Goal: Communication & Community: Participate in discussion

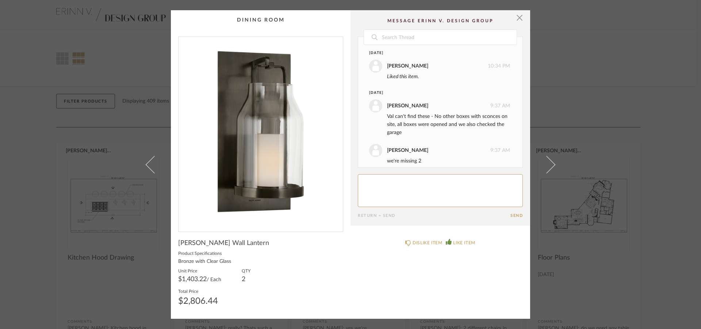
scroll to position [164, 0]
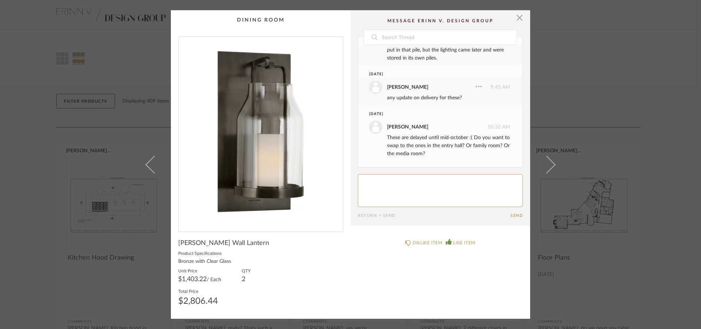
click at [371, 181] on textarea at bounding box center [440, 190] width 165 height 33
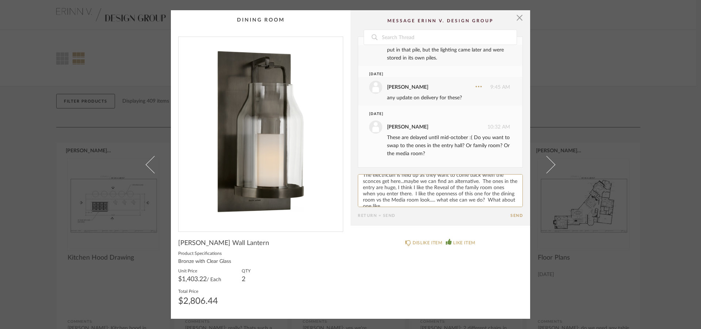
scroll to position [14, 0]
paste textarea "[URL][DOMAIN_NAME]"
type textarea "crap. We allegedly ordered these in JULY! [GEOGRAPHIC_DATA]. The electrician is…"
click at [511, 215] on button "Send" at bounding box center [516, 215] width 12 height 5
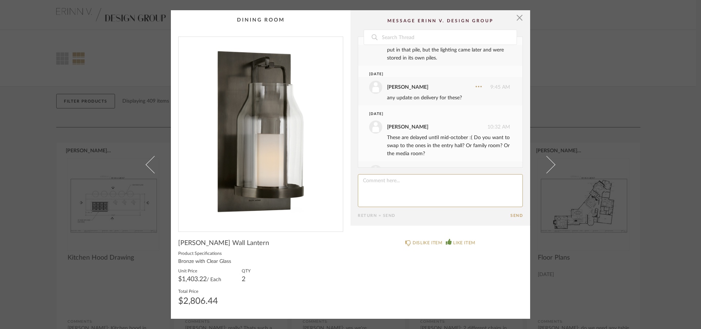
scroll to position [272, 0]
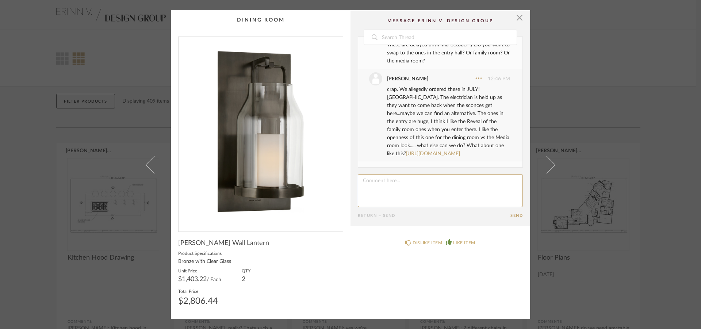
click at [375, 180] on textarea at bounding box center [440, 190] width 165 height 33
paste textarea "[URL][DOMAIN_NAME]"
type textarea "[URL][DOMAIN_NAME]"
click at [511, 216] on button "Send" at bounding box center [516, 215] width 12 height 5
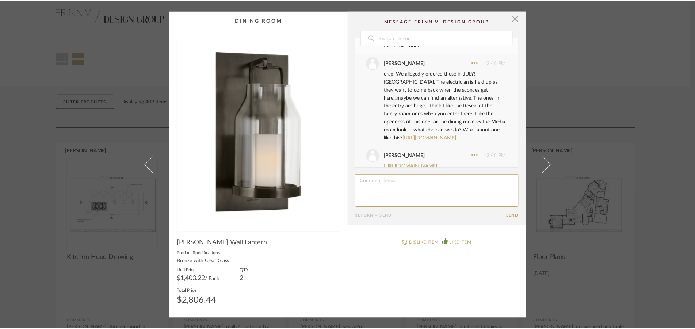
scroll to position [317, 0]
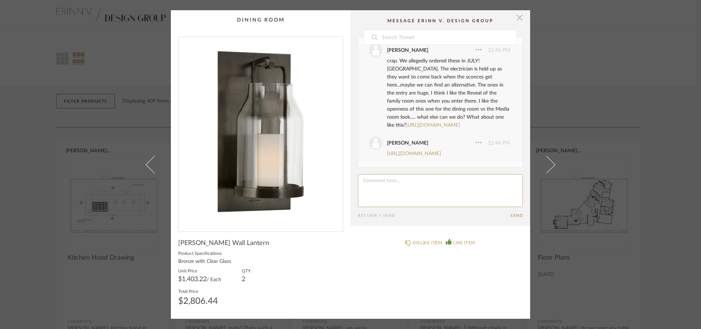
click at [514, 21] on span "button" at bounding box center [519, 17] width 15 height 15
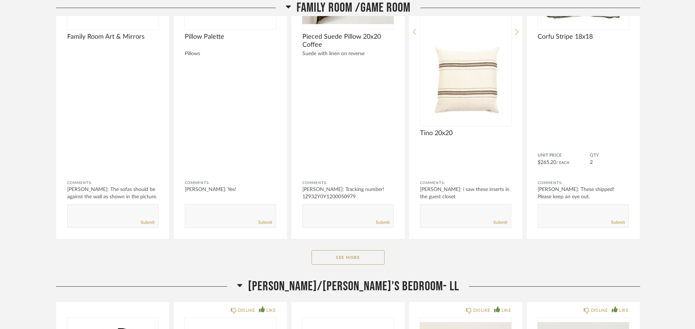
scroll to position [2756, 0]
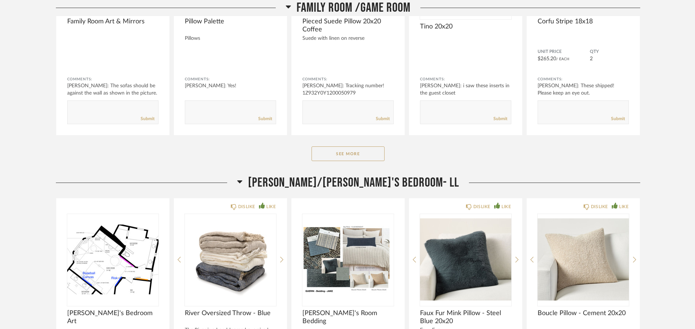
click at [330, 147] on button "See More" at bounding box center [347, 153] width 73 height 15
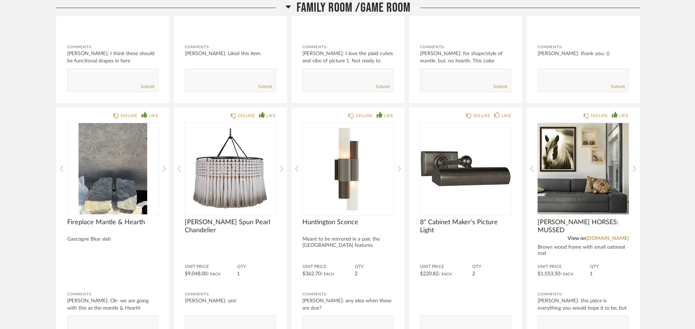
scroll to position [3277, 0]
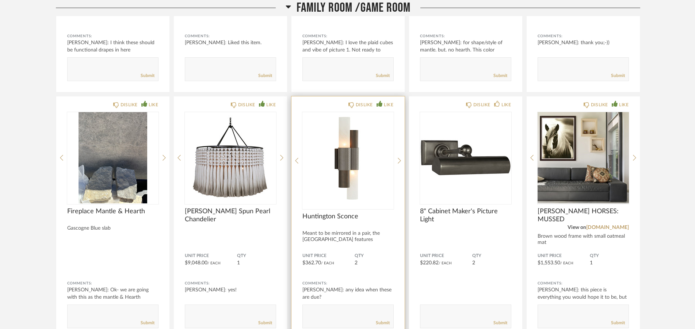
click at [343, 153] on img "0" at bounding box center [347, 157] width 91 height 91
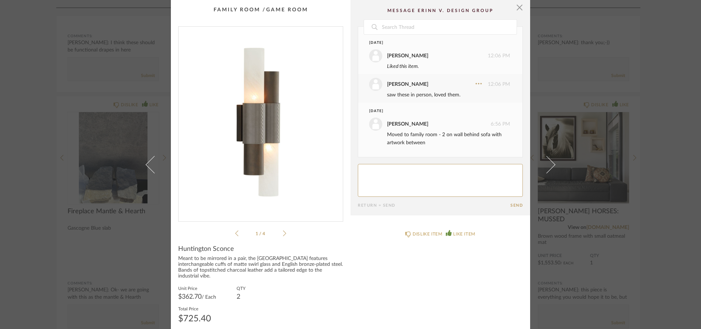
scroll to position [349, 0]
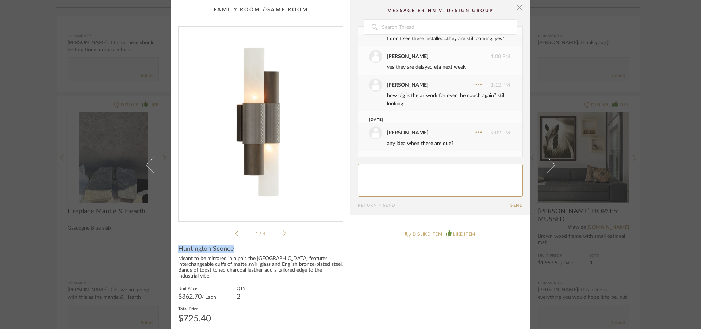
drag, startPoint x: 232, startPoint y: 250, endPoint x: 176, endPoint y: 248, distance: 56.3
click at [178, 248] on div "Huntington Sconce" at bounding box center [260, 249] width 165 height 8
click at [386, 171] on textarea at bounding box center [440, 180] width 165 height 33
click at [512, 5] on span "button" at bounding box center [519, 7] width 15 height 15
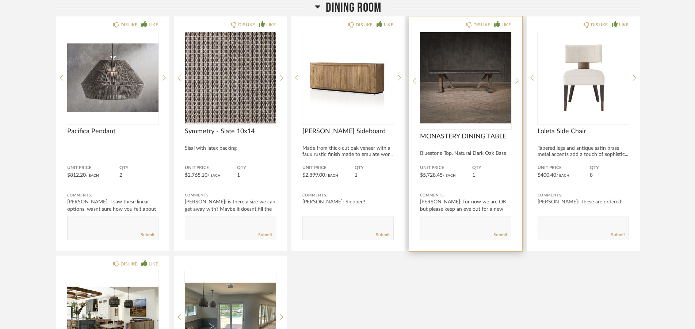
scroll to position [1899, 0]
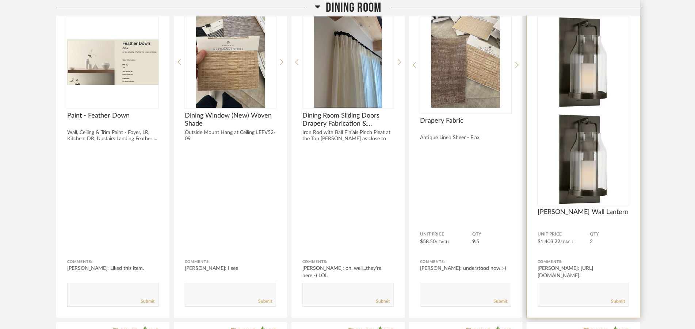
click at [591, 114] on img at bounding box center [582, 159] width 91 height 91
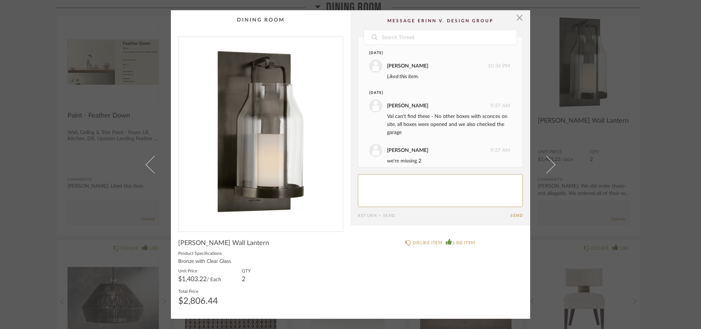
scroll to position [361, 0]
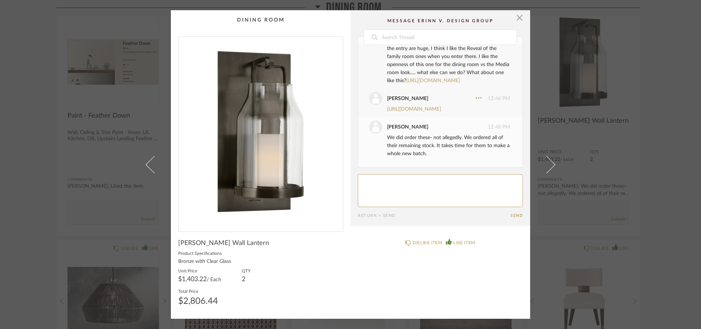
click at [382, 185] on textarea at bounding box center [440, 190] width 165 height 33
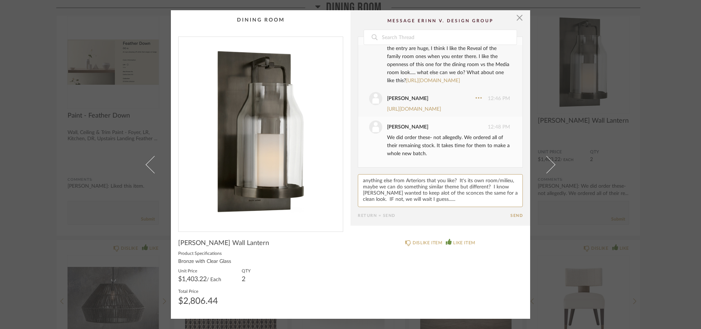
type textarea "anything else from Arteriors that you like? It's its own room/milieu, maybe we …"
click at [515, 214] on button "Send" at bounding box center [516, 215] width 12 height 5
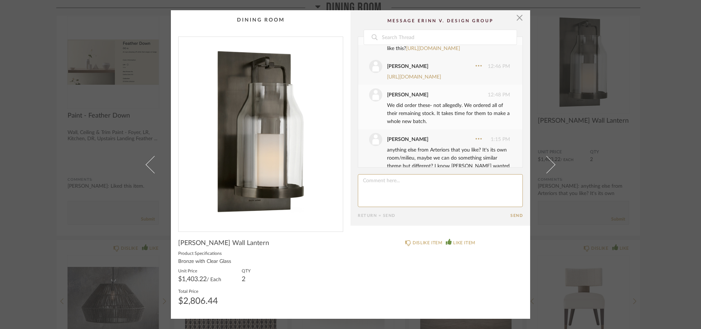
scroll to position [422, 0]
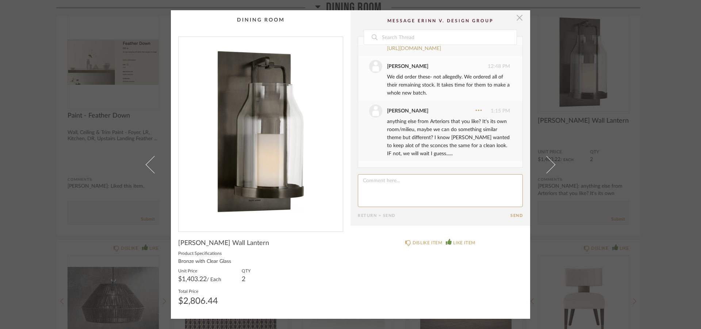
click at [515, 15] on span "button" at bounding box center [519, 17] width 15 height 15
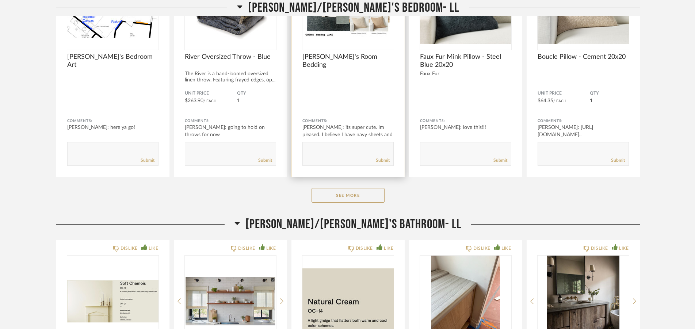
scroll to position [3985, 0]
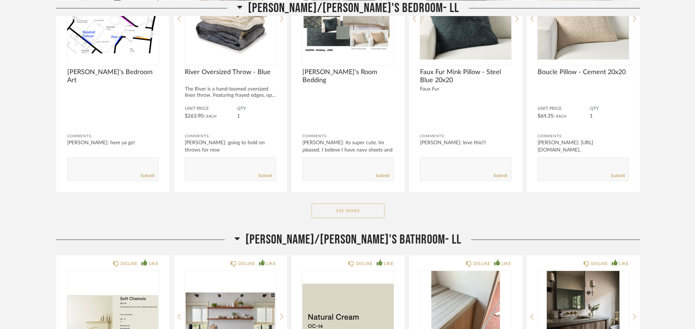
click at [356, 214] on button "See More" at bounding box center [347, 210] width 73 height 15
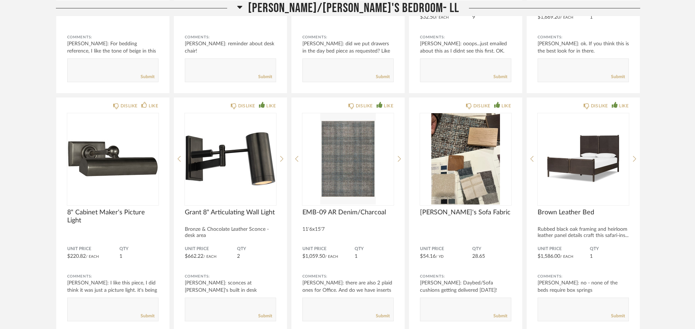
scroll to position [4879, 0]
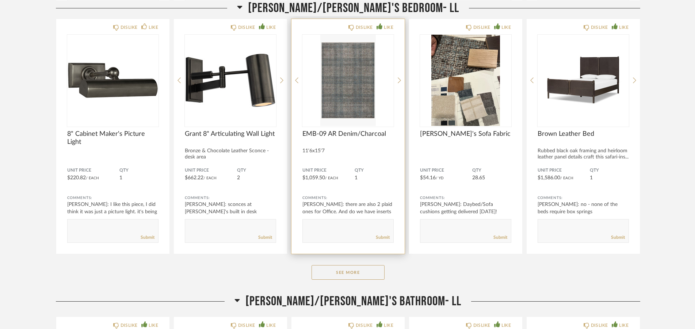
click at [328, 226] on textarea at bounding box center [348, 228] width 91 height 10
click at [351, 91] on img at bounding box center [347, 80] width 91 height 91
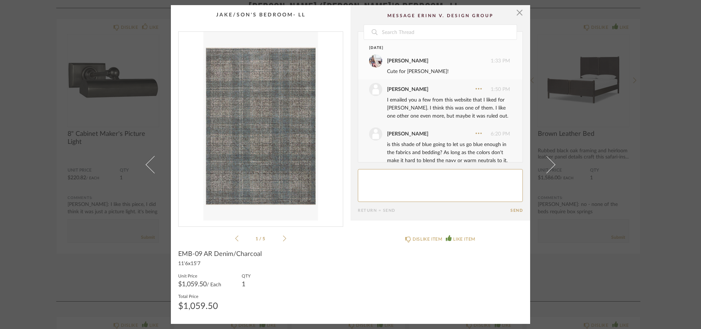
scroll to position [513, 0]
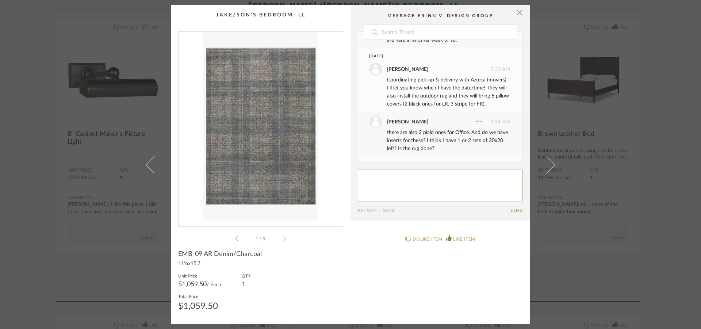
click at [365, 176] on textarea at bounding box center [440, 185] width 165 height 33
click at [401, 191] on textarea at bounding box center [440, 185] width 165 height 33
type textarea "now that the other rug is here, do we know when this one is ready? My designer …"
click at [513, 209] on button "Send" at bounding box center [516, 210] width 12 height 5
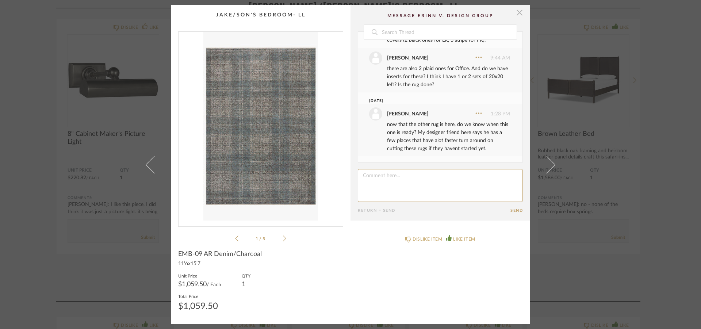
click at [514, 14] on span "button" at bounding box center [519, 12] width 15 height 15
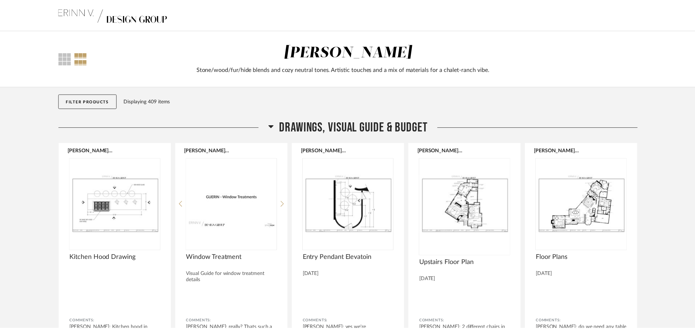
scroll to position [4879, 0]
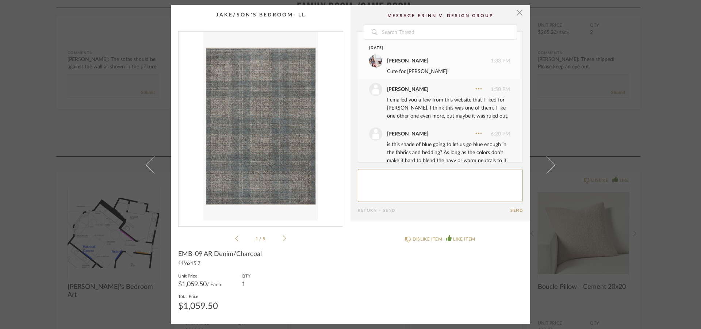
scroll to position [621, 0]
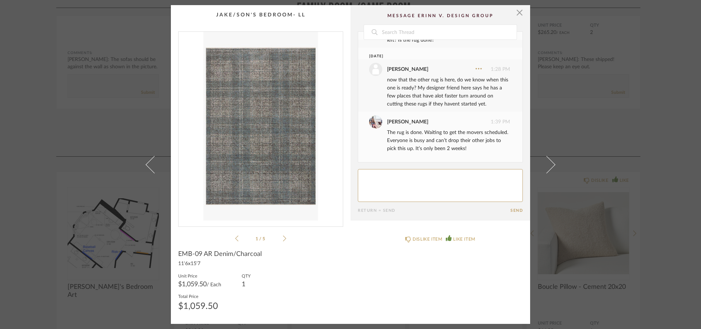
click at [371, 174] on textarea at bounding box center [440, 185] width 165 height 33
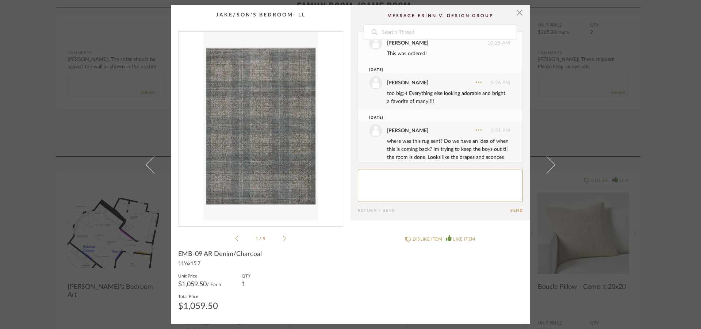
scroll to position [376, 0]
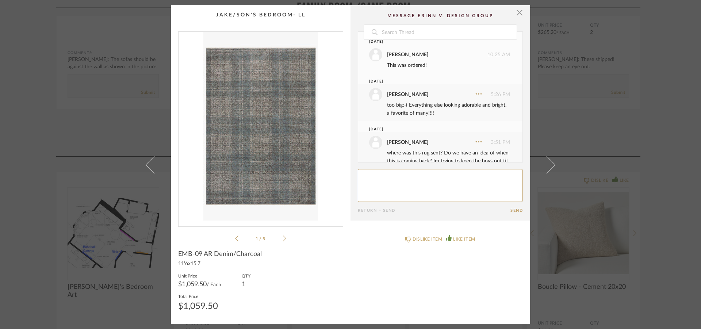
click at [374, 175] on textarea at bounding box center [440, 185] width 165 height 33
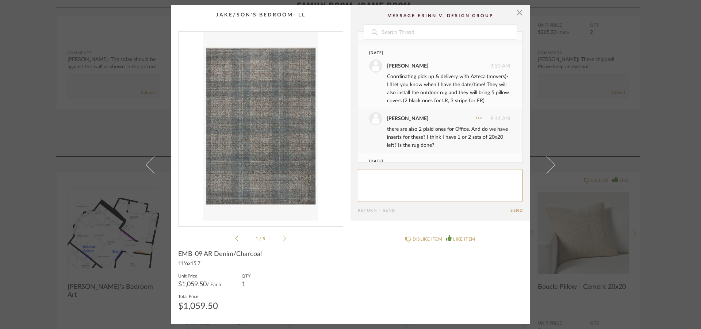
scroll to position [621, 0]
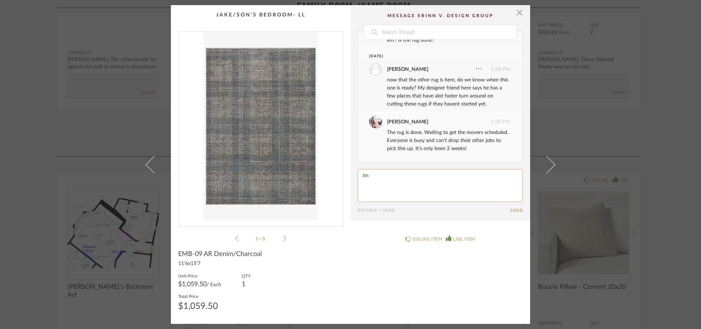
type textarea "I"
click at [380, 173] on textarea at bounding box center [440, 185] width 165 height 33
type textarea "I"
type textarea "2"
type textarea "J"
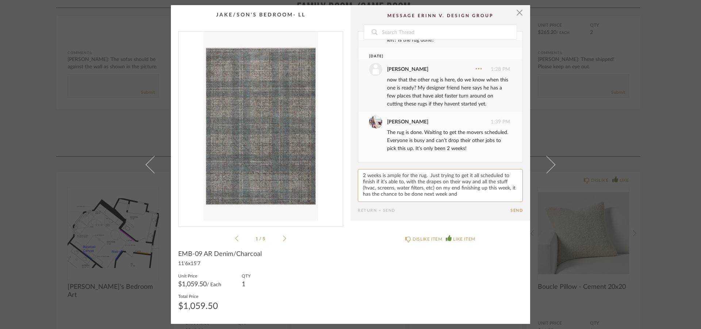
click at [465, 198] on textarea at bounding box center [440, 185] width 165 height 33
click at [461, 192] on textarea at bounding box center [440, 185] width 165 height 33
click at [407, 199] on textarea at bounding box center [440, 185] width 165 height 33
type textarea "2 weeks is ample for the rug. Just trying to get it all scheduled to finish if …"
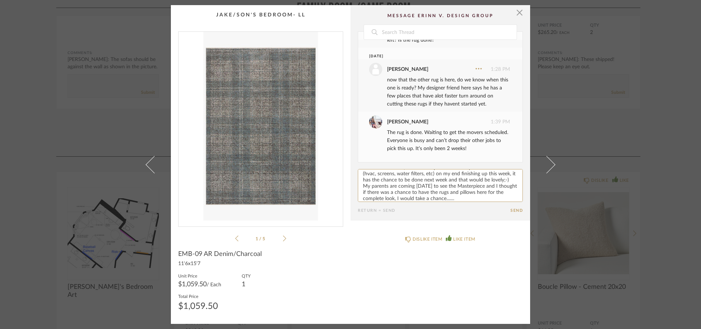
drag, startPoint x: 526, startPoint y: 214, endPoint x: 516, endPoint y: 209, distance: 11.8
click at [526, 214] on cpp-summary-comments "Date November 7th Erinn Valencich 1:33 PM Cute for Jake! lisa guerin 1:50 PM I …" at bounding box center [441, 112] width 180 height 215
click at [514, 209] on button "Send" at bounding box center [516, 210] width 12 height 5
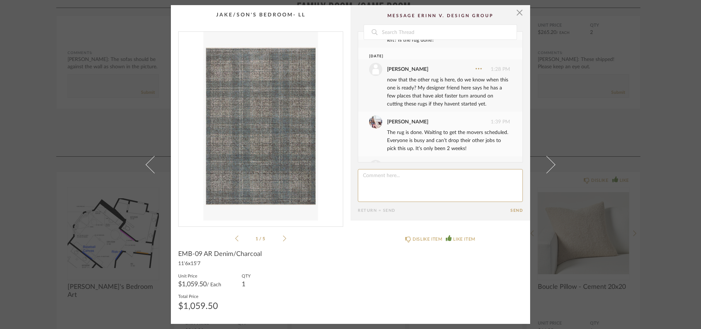
scroll to position [714, 0]
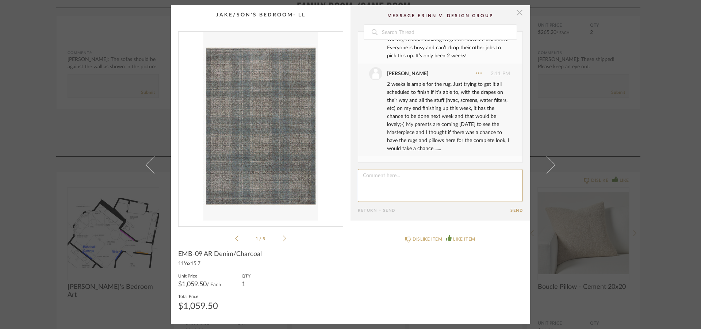
click at [517, 14] on span "button" at bounding box center [519, 12] width 15 height 15
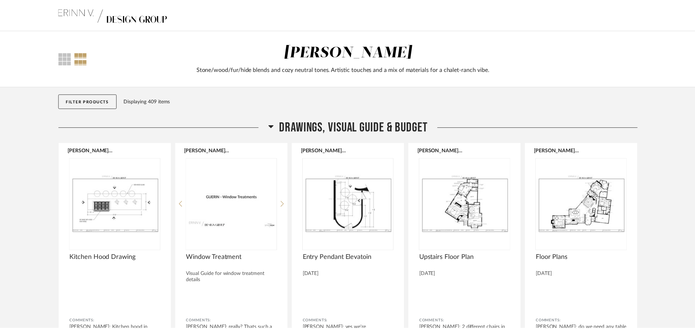
scroll to position [2310, 0]
